Goal: Information Seeking & Learning: Learn about a topic

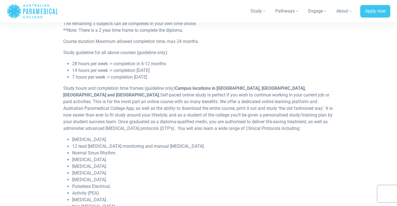
scroll to position [1256, 0]
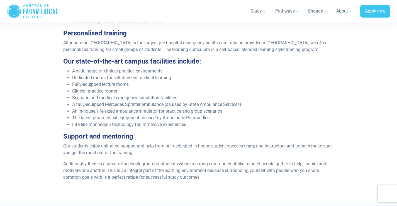
click at [248, 121] on li "Life-like mannequin technology for immersive experiences" at bounding box center [203, 124] width 262 height 7
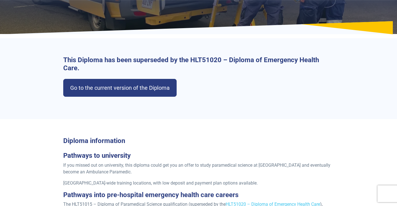
scroll to position [0, 0]
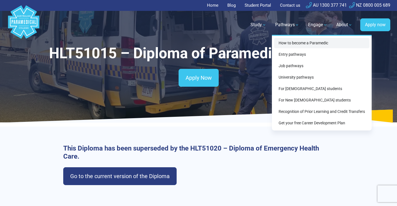
click at [290, 43] on link "How to become a Paramedic" at bounding box center [321, 43] width 95 height 10
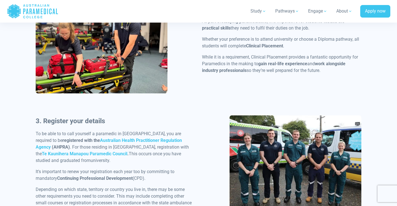
scroll to position [452, 0]
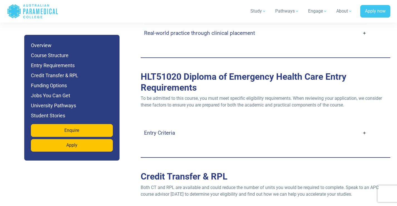
scroll to position [1489, 0]
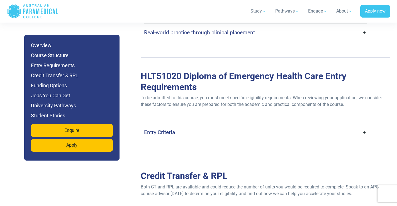
click at [198, 126] on link "Entry Criteria" at bounding box center [255, 132] width 223 height 13
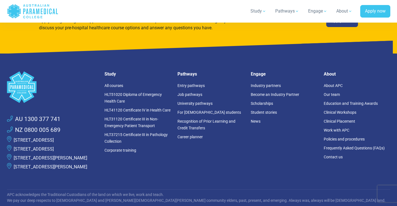
scroll to position [3849, 0]
